Goal: Task Accomplishment & Management: Use online tool/utility

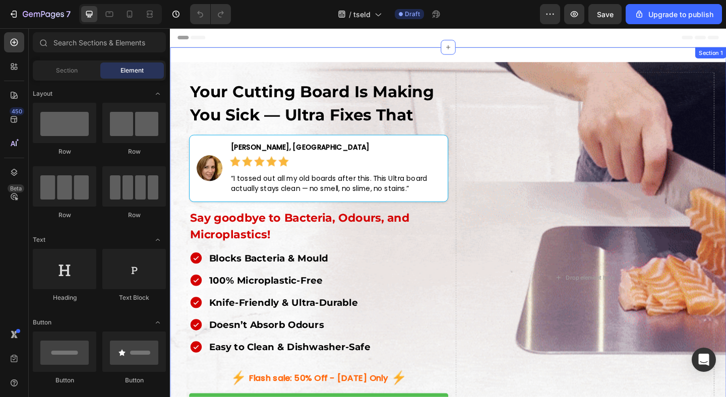
click at [465, 56] on div "Your Cutting Board Is Making You Sick — Ultra Fixes That Heading Image [PERSON_…" at bounding box center [472, 306] width 605 height 515
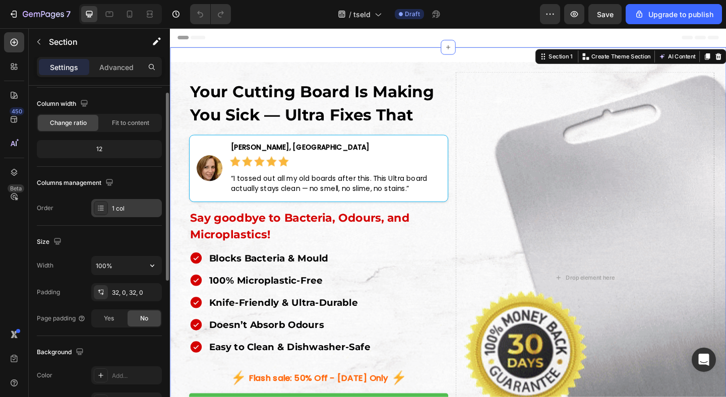
scroll to position [92, 0]
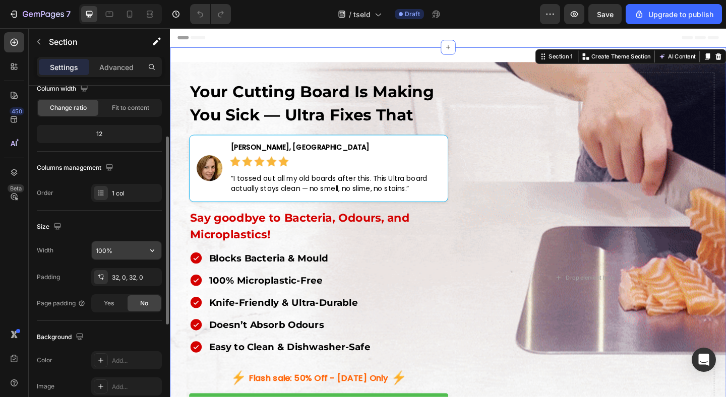
click at [137, 248] on input "100%" at bounding box center [127, 250] width 70 height 18
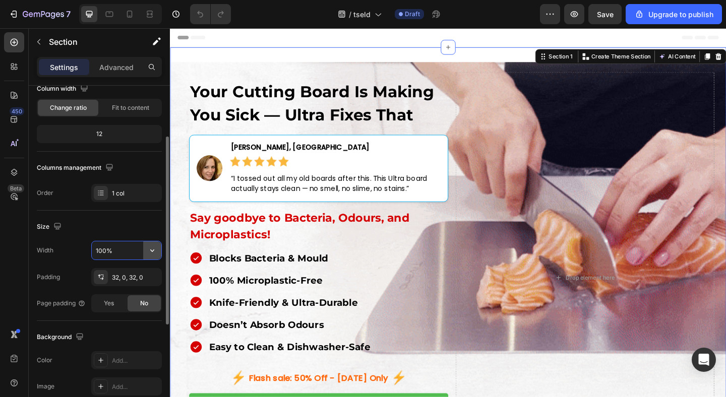
click at [152, 254] on icon "button" at bounding box center [152, 250] width 10 height 10
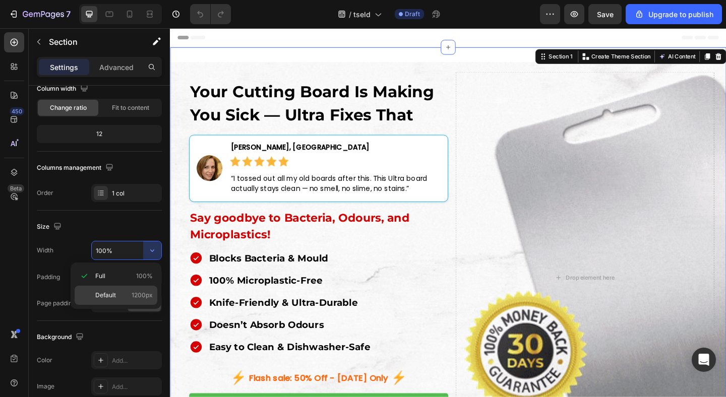
click at [130, 299] on p "Default 1200px" at bounding box center [123, 295] width 57 height 9
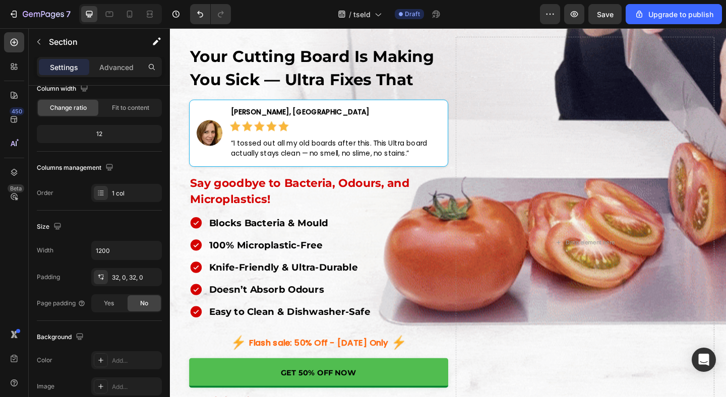
scroll to position [0, 0]
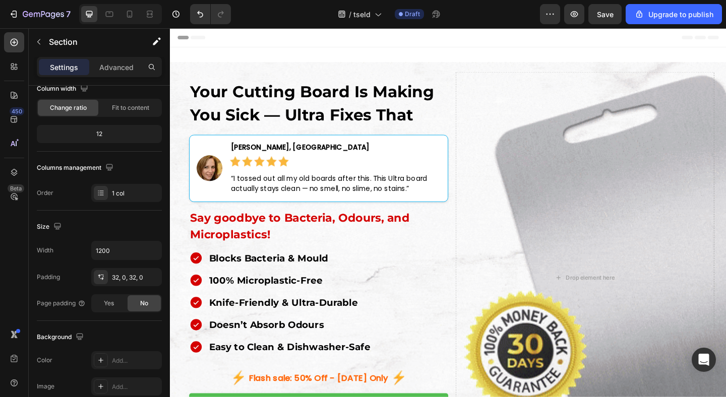
click at [302, 60] on div "Your Cutting Board Is Making You Sick — Ultra Fixes That Heading Image Jessica …" at bounding box center [472, 306] width 605 height 515
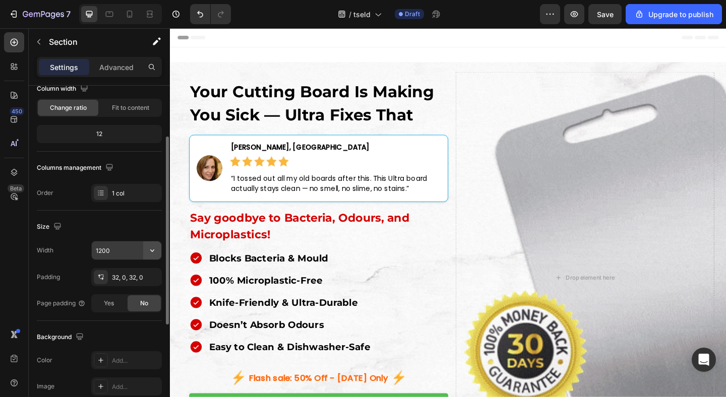
click at [146, 253] on button "button" at bounding box center [152, 250] width 18 height 18
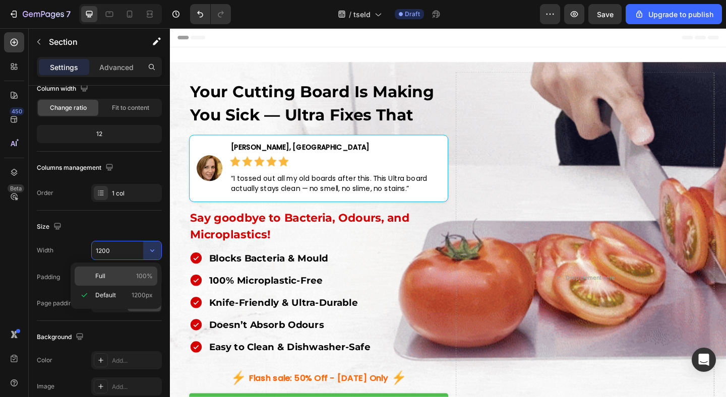
click at [112, 273] on p "Full 100%" at bounding box center [123, 276] width 57 height 9
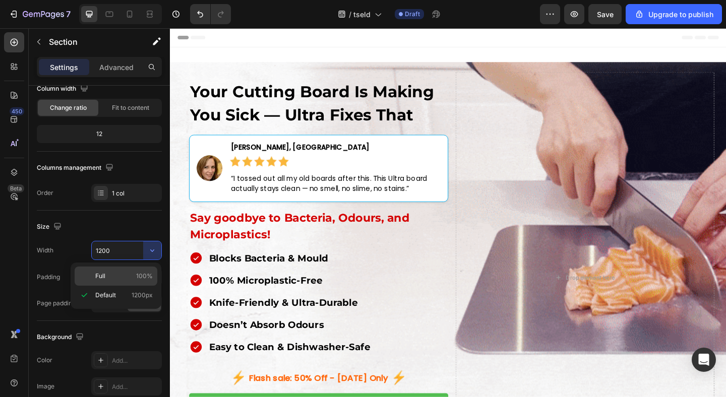
type input "100%"
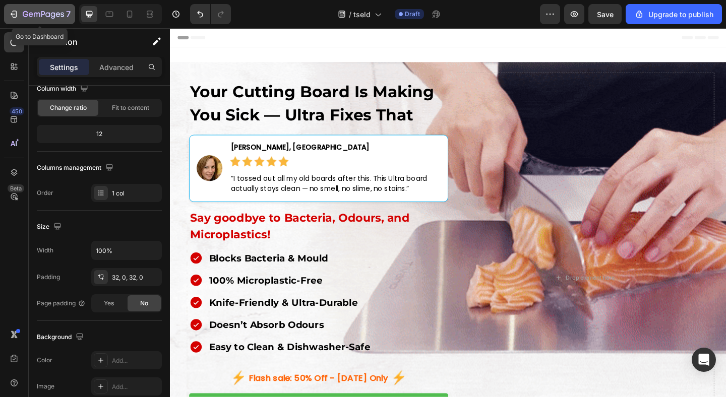
click at [12, 16] on icon "button" at bounding box center [14, 14] width 10 height 10
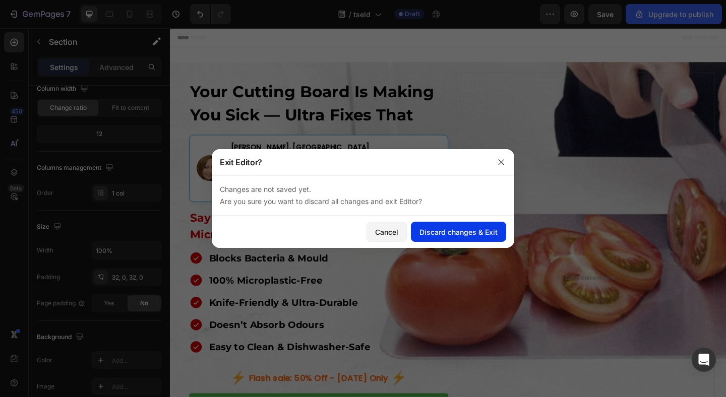
click at [448, 225] on button "Discard changes & Exit" at bounding box center [458, 232] width 95 height 20
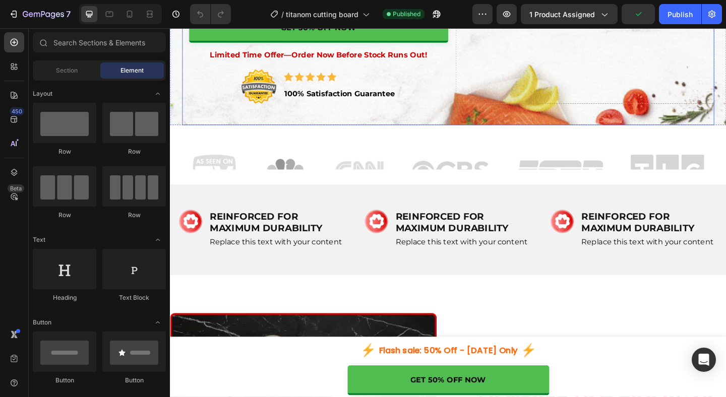
scroll to position [505, 0]
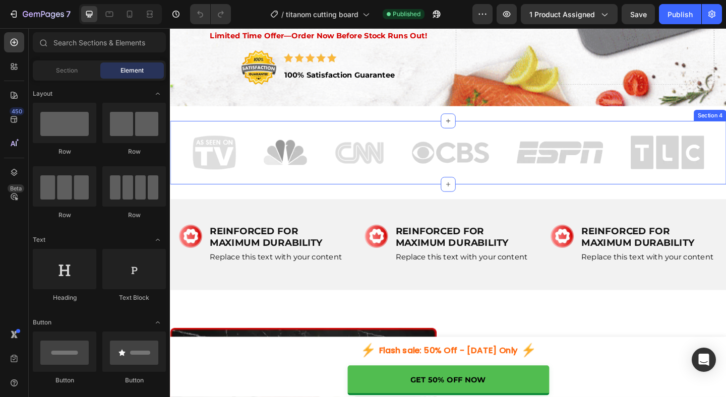
click at [504, 133] on div "Image Image Image Image Image Image Row Row Section 4" at bounding box center [472, 163] width 605 height 69
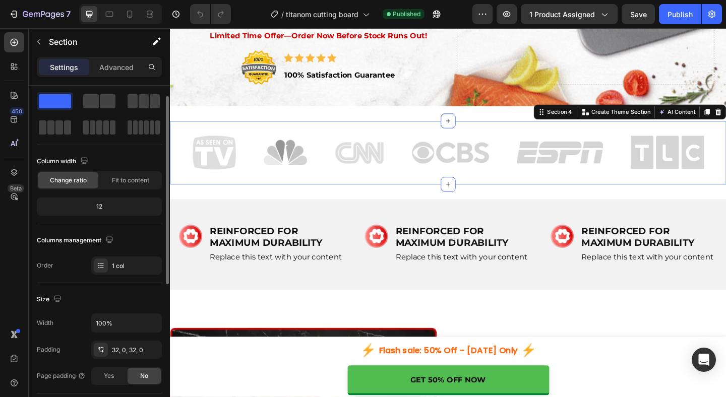
scroll to position [21, 0]
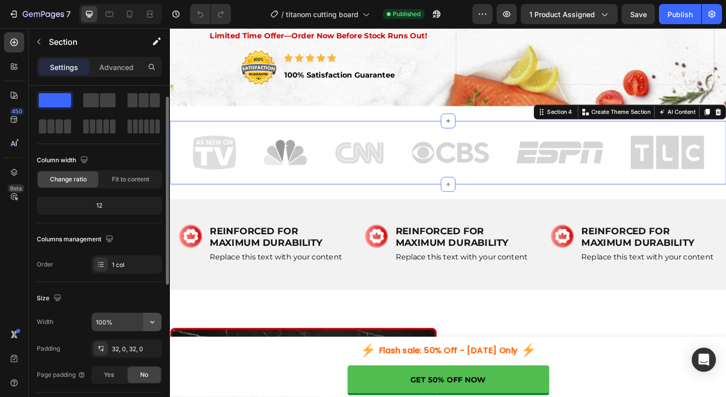
click at [152, 313] on button "button" at bounding box center [152, 322] width 18 height 18
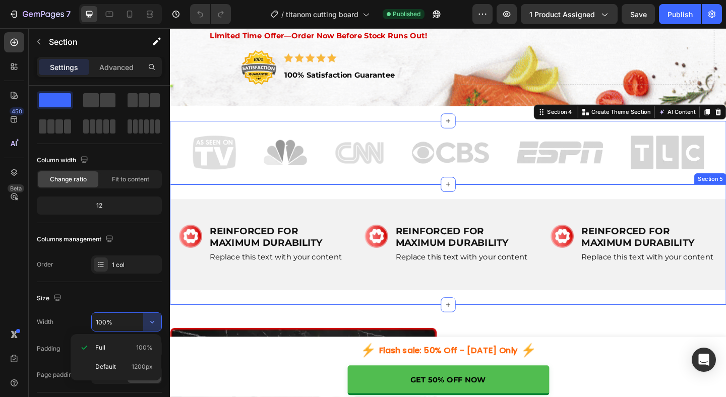
click at [410, 201] on div "Image REINFORCED FOR MAXIMUM DURABILITY Heading Replace this text with your con…" at bounding box center [472, 263] width 605 height 131
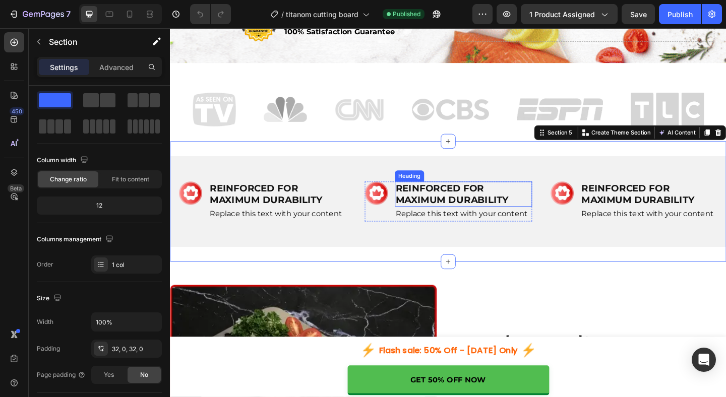
scroll to position [644, 0]
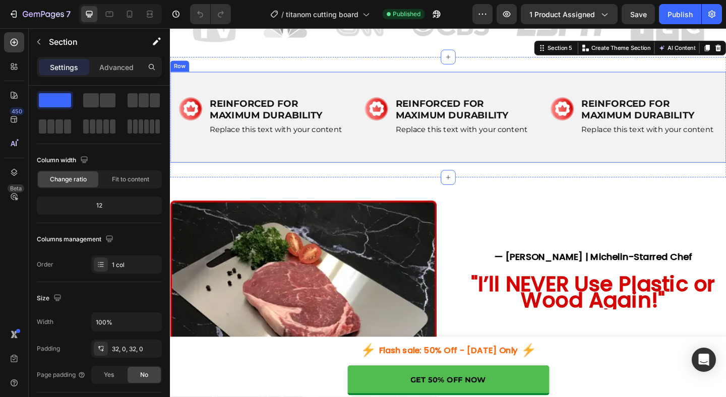
click at [173, 88] on div "Image REINFORCED FOR MAXIMUM DURABILITY Heading Replace this text with your con…" at bounding box center [472, 125] width 605 height 99
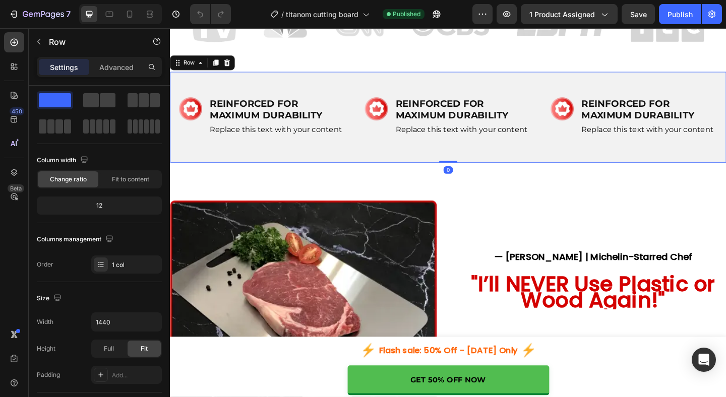
scroll to position [0, 0]
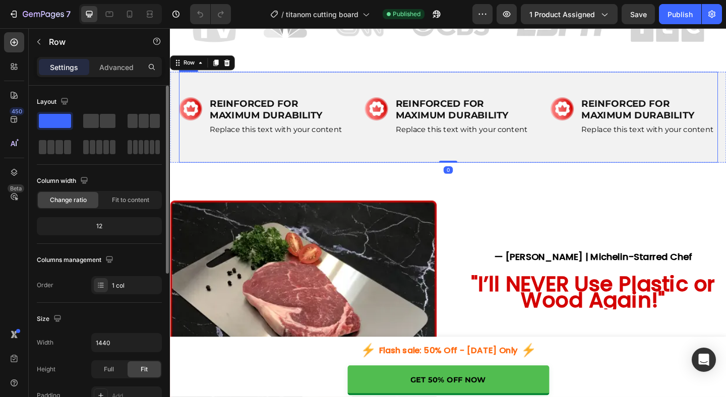
click at [215, 90] on div "Image REINFORCED FOR MAXIMUM DURABILITY Heading Replace this text with your con…" at bounding box center [472, 125] width 586 height 99
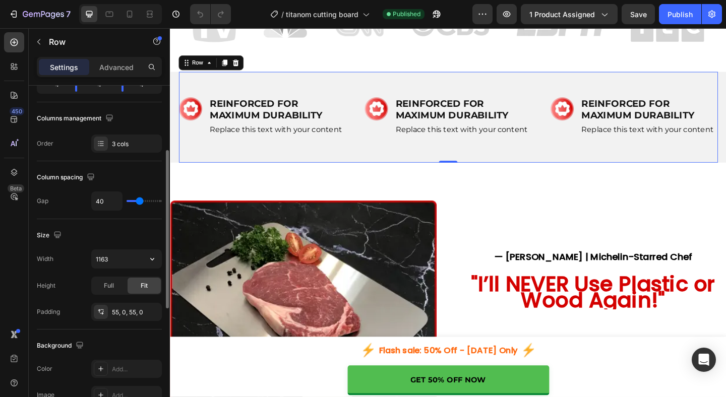
scroll to position [142, 0]
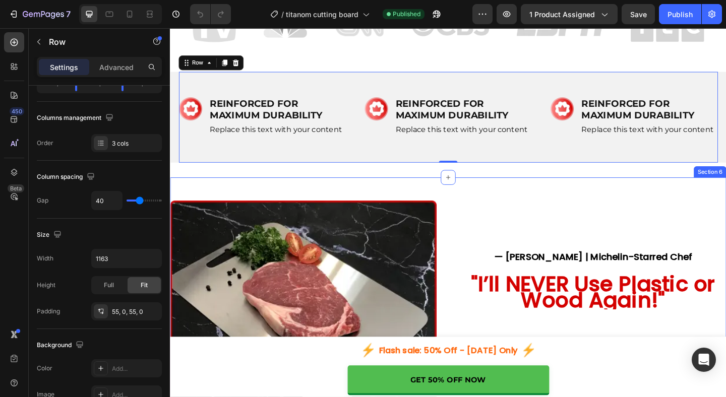
click at [402, 202] on div "Image — [PERSON_NAME] | Michelin-Starred Chef Heading "I’ll NEVER Use Plastic o…" at bounding box center [472, 349] width 605 height 319
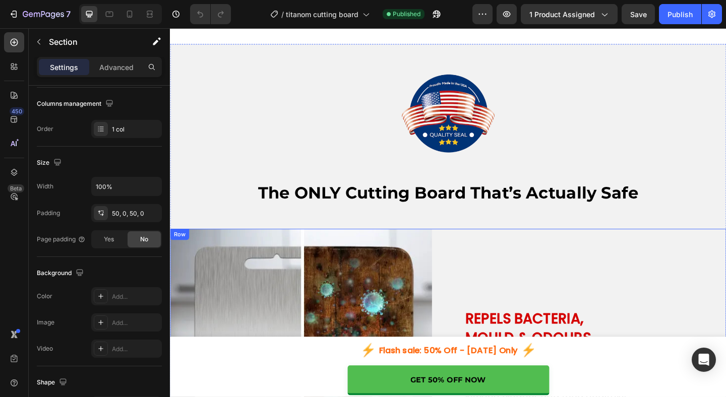
scroll to position [998, 0]
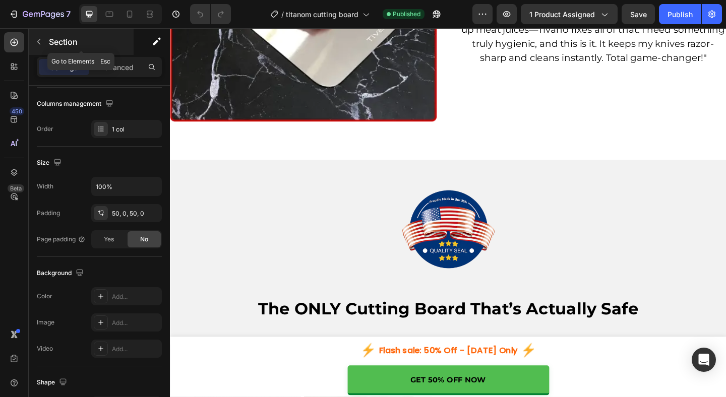
click at [37, 41] on icon "button" at bounding box center [38, 42] width 3 height 6
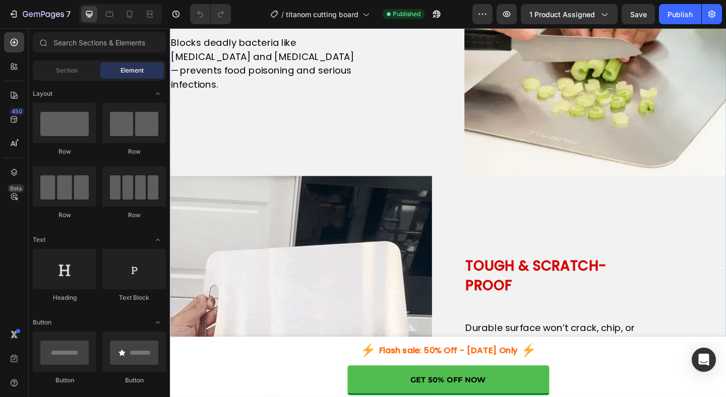
scroll to position [1576, 0]
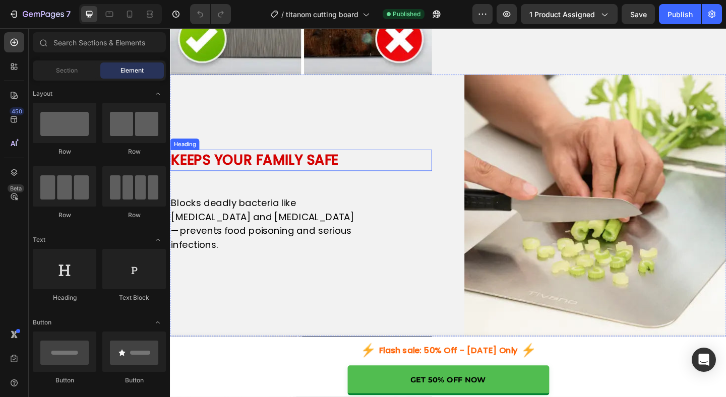
click at [281, 173] on h2 "KEEPS YOUR FAMILY SAFE" at bounding box center [271, 171] width 202 height 23
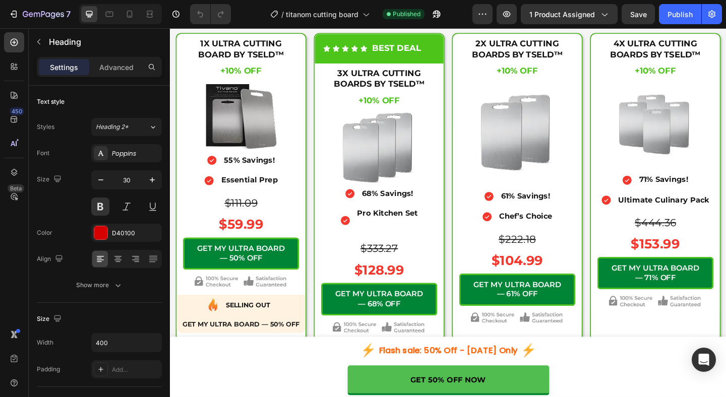
scroll to position [3708, 0]
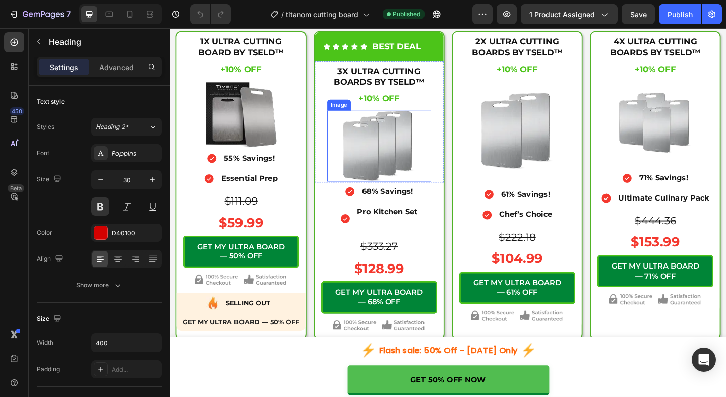
click at [410, 195] on img at bounding box center [397, 156] width 79 height 77
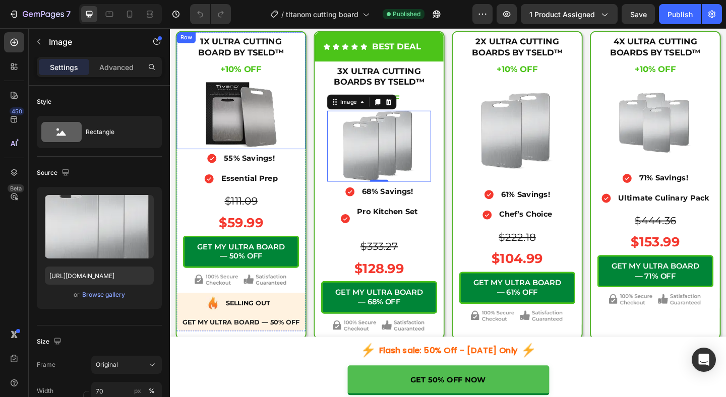
click at [307, 69] on div "1X ULTRA CUTTING BOARD BY TSELD™ Heading +10% OFF Heading +10% OFF Heading $111…" at bounding box center [247, 95] width 140 height 127
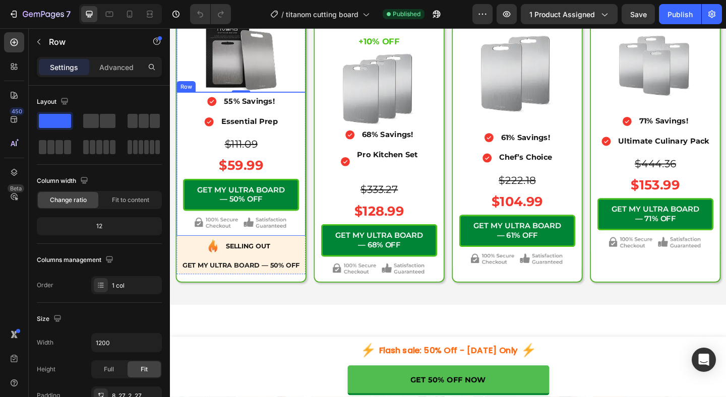
scroll to position [3771, 0]
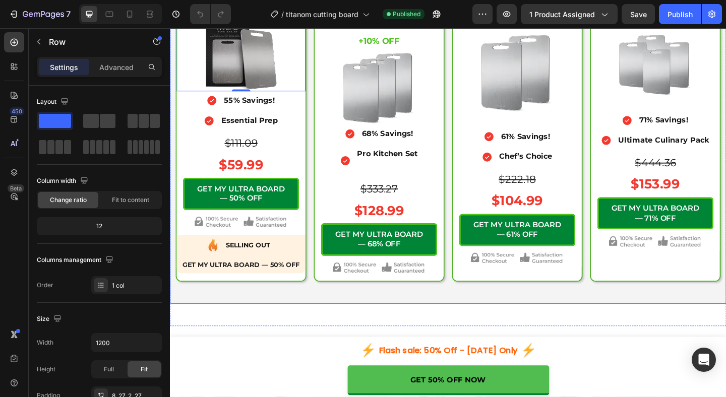
click at [317, 328] on div "Icon Secure Checkout Text Block Advanced List Image Row Your 71% Off plus addit…" at bounding box center [472, 86] width 605 height 483
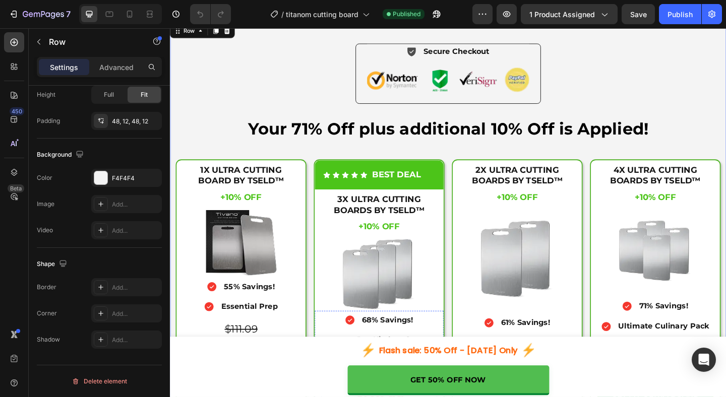
scroll to position [3577, 0]
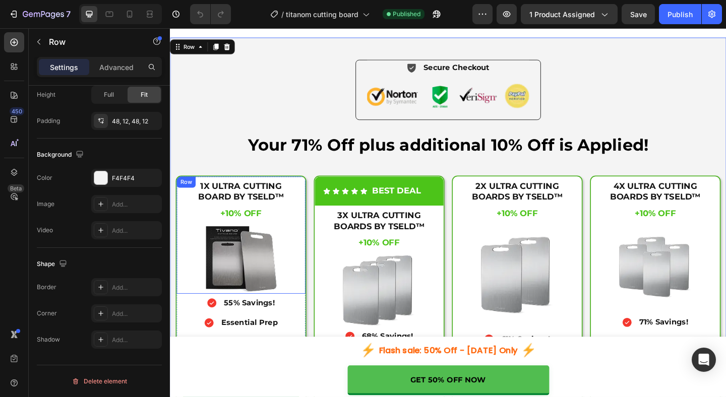
click at [282, 190] on div "1X ULTRA CUTTING BOARD BY TSELD™ Heading +10% OFF Heading +10% OFF Heading $111…" at bounding box center [247, 252] width 140 height 127
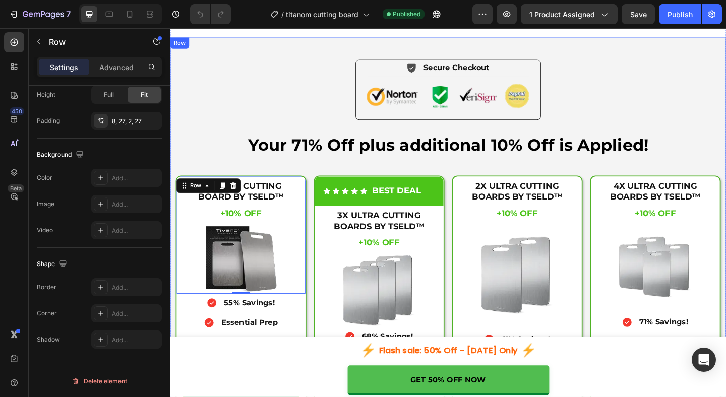
click at [215, 172] on div "Icon Secure Checkout Text Block Advanced List Image Row Your 71% Off plus addit…" at bounding box center [472, 292] width 593 height 461
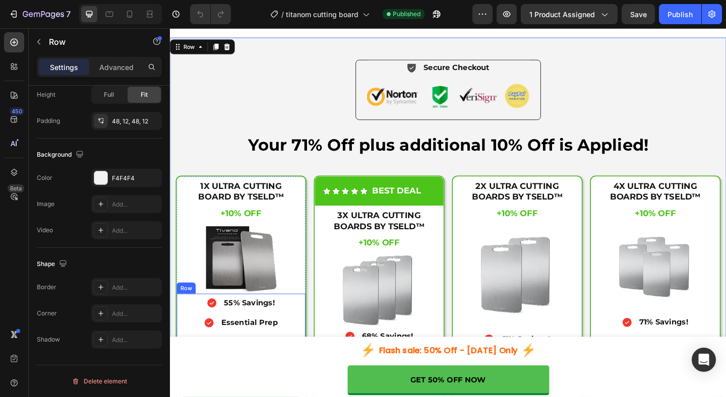
click at [179, 333] on div "Icon 55% Savings! Text Block Advanced List Icon Essential Prep Text Block Advan…" at bounding box center [247, 395] width 140 height 157
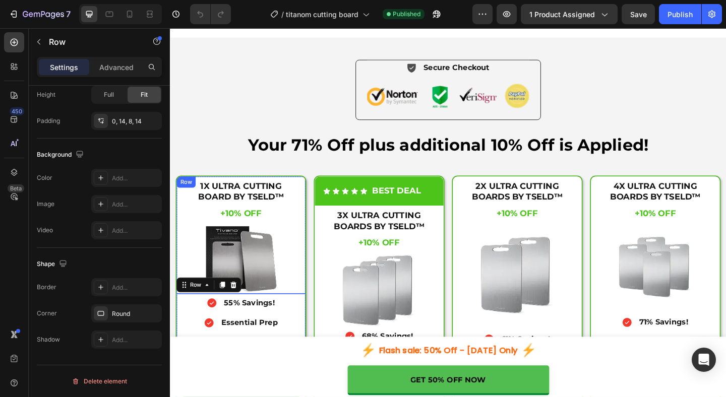
click at [179, 271] on div "1X ULTRA CUTTING BOARD BY TSELD™ Heading +10% OFF Heading +10% OFF Heading $111…" at bounding box center [247, 252] width 140 height 127
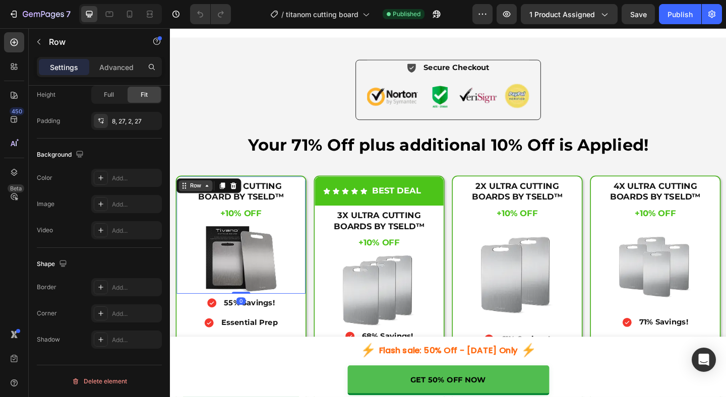
click at [202, 199] on div "Row" at bounding box center [197, 199] width 17 height 9
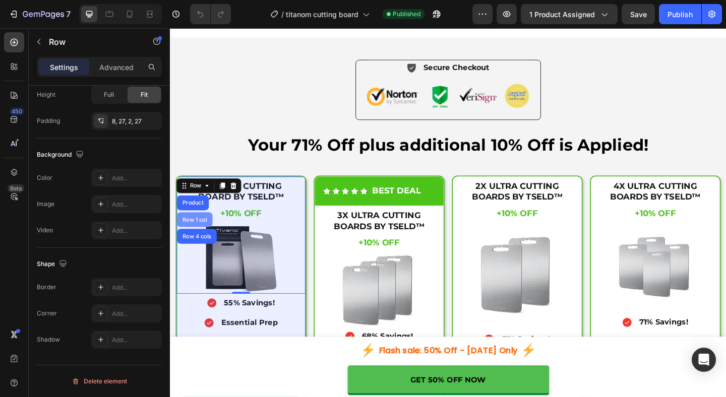
click at [200, 238] on div "Row 1 col" at bounding box center [196, 236] width 31 height 6
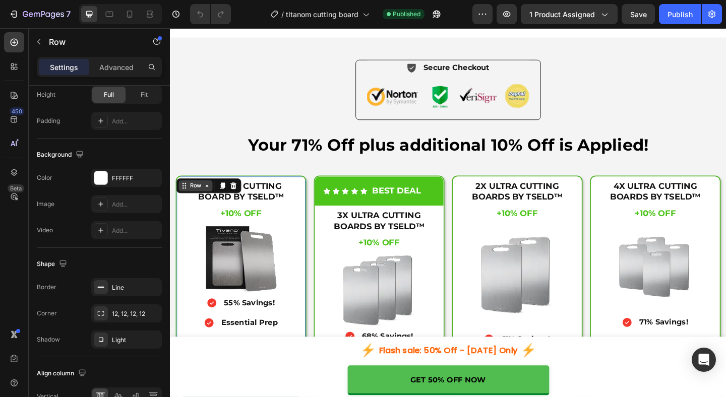
click at [213, 202] on icon at bounding box center [210, 200] width 8 height 8
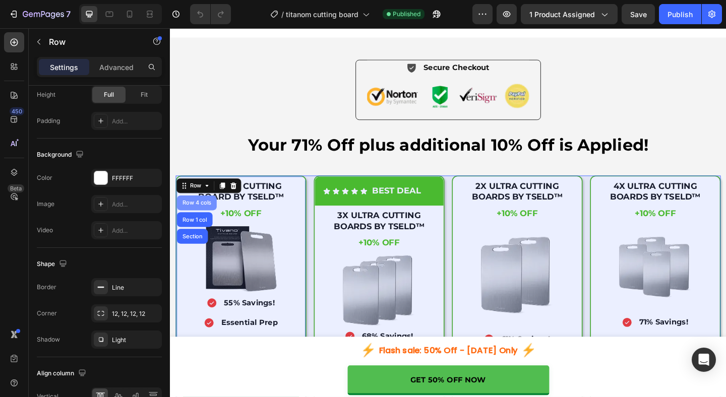
click at [208, 221] on div "Row 4 cols" at bounding box center [198, 218] width 35 height 6
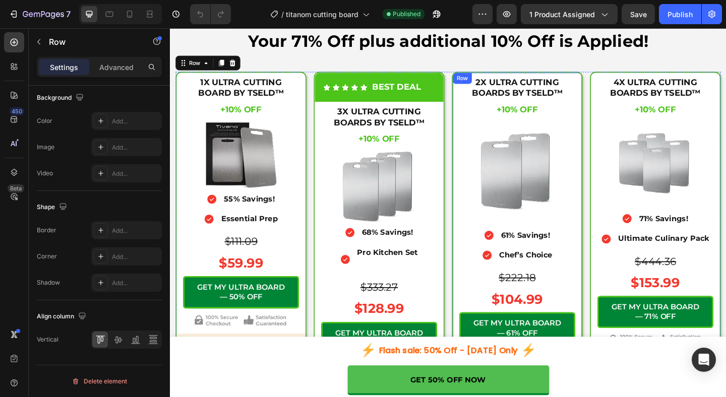
scroll to position [3689, 0]
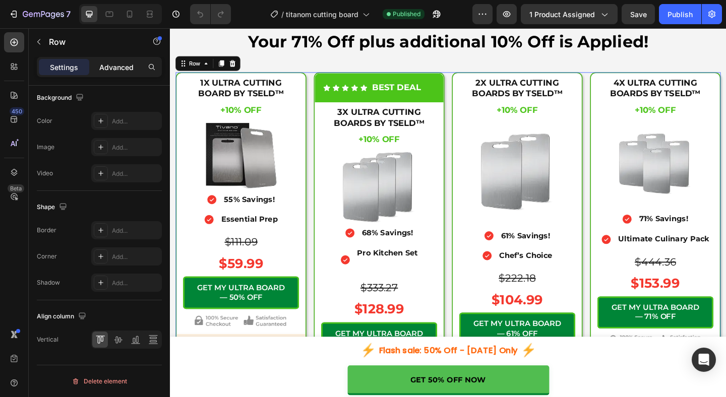
click at [119, 71] on p "Advanced" at bounding box center [116, 67] width 34 height 11
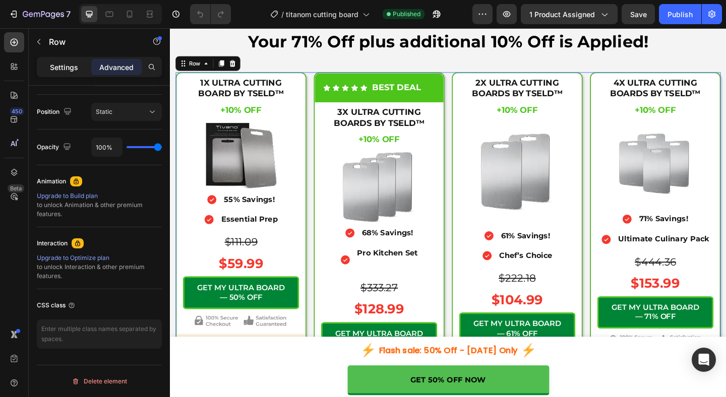
click at [57, 67] on p "Settings" at bounding box center [64, 67] width 28 height 11
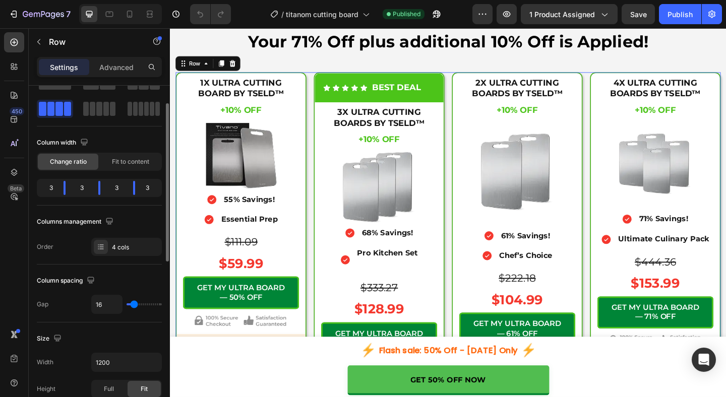
scroll to position [0, 0]
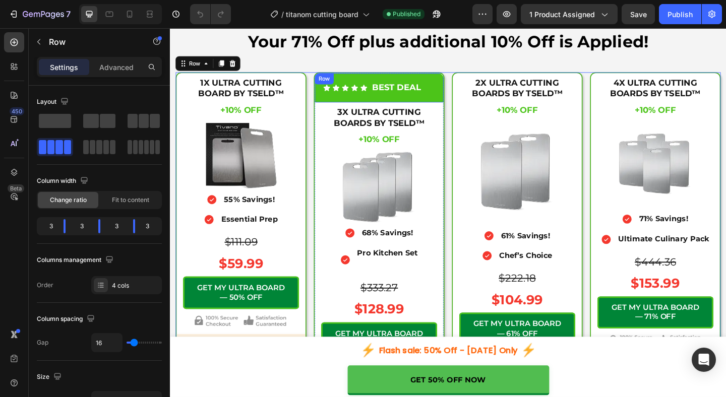
click at [378, 87] on div "Icon Icon Icon Icon Icon Icon List" at bounding box center [360, 93] width 48 height 14
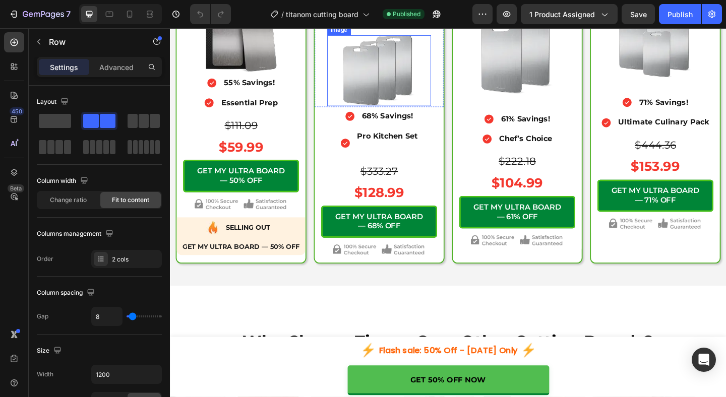
scroll to position [3829, 0]
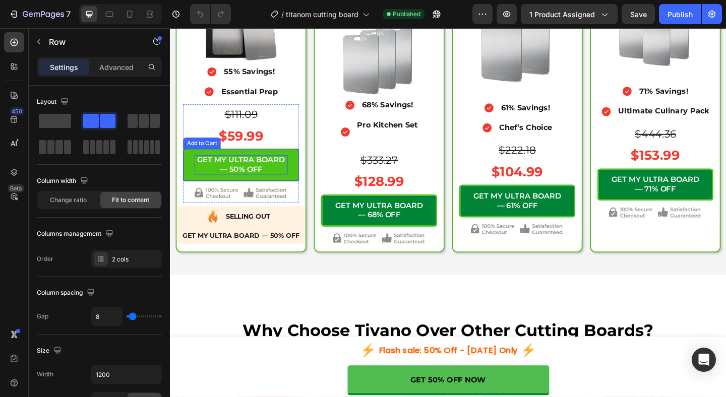
click at [267, 176] on div "GET MY ULTRA BOARD — 50% OFF" at bounding box center [247, 176] width 102 height 21
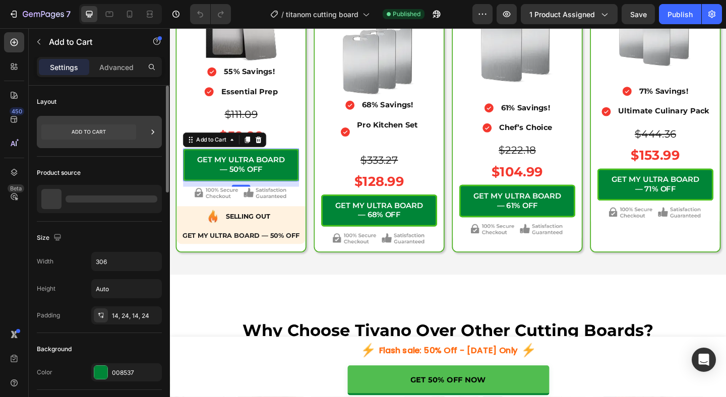
click at [143, 136] on div at bounding box center [99, 132] width 125 height 32
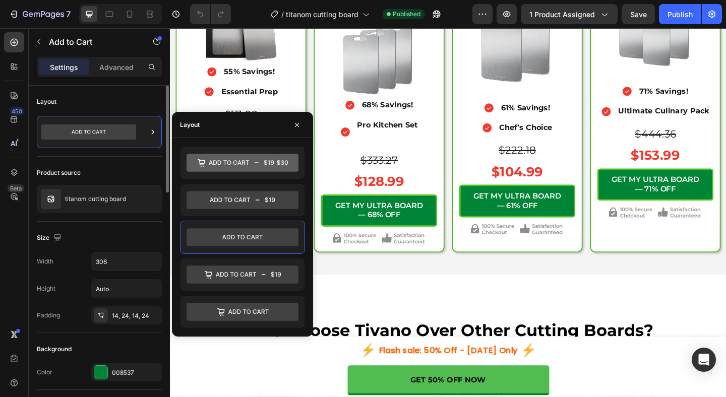
click at [126, 235] on div "Size" at bounding box center [99, 238] width 125 height 16
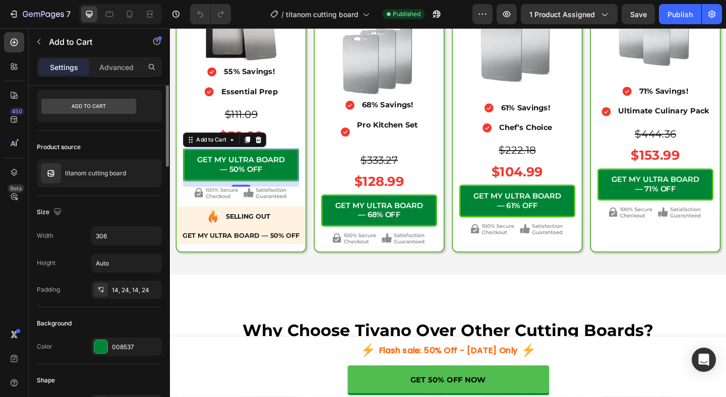
scroll to position [0, 0]
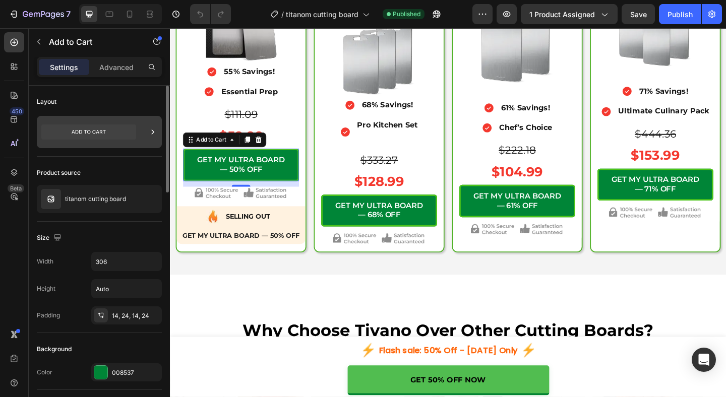
click at [153, 138] on div at bounding box center [153, 132] width 10 height 32
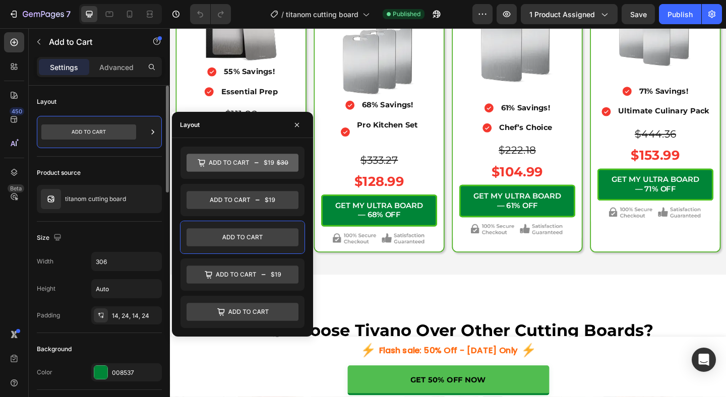
click at [134, 156] on div "Layout" at bounding box center [99, 121] width 125 height 71
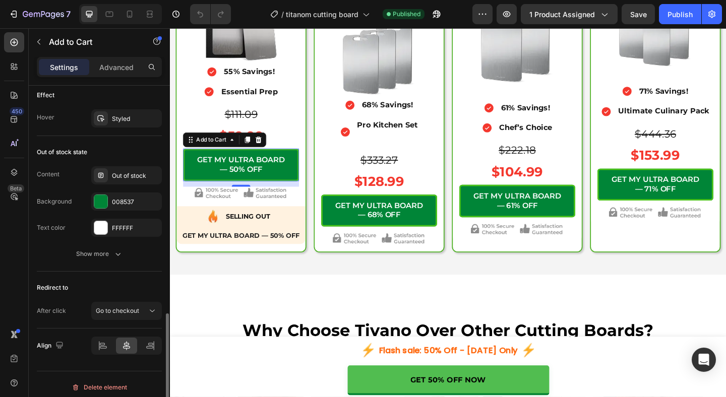
scroll to position [736, 0]
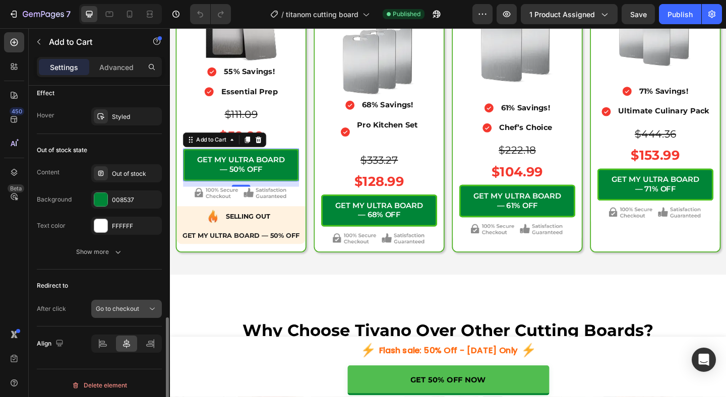
click at [149, 305] on icon at bounding box center [152, 309] width 10 height 10
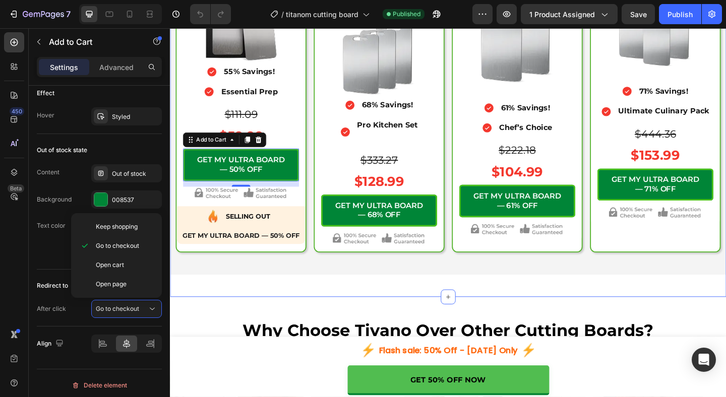
click at [295, 309] on div "Icon Secure Checkout Text Block Advanced List Image Row Your 71% Off plus addit…" at bounding box center [472, 46] width 605 height 550
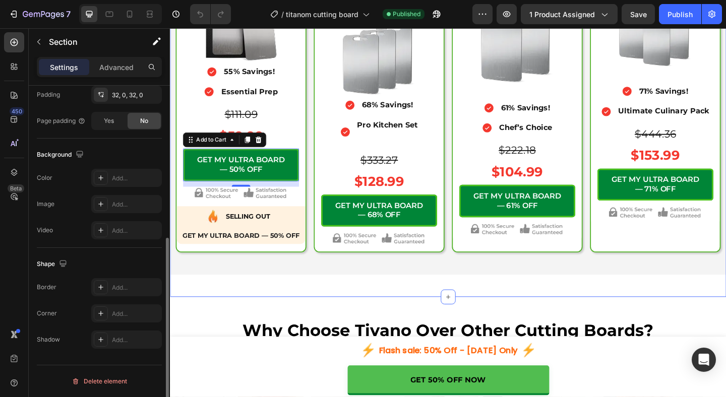
scroll to position [0, 0]
